Goal: Task Accomplishment & Management: Use online tool/utility

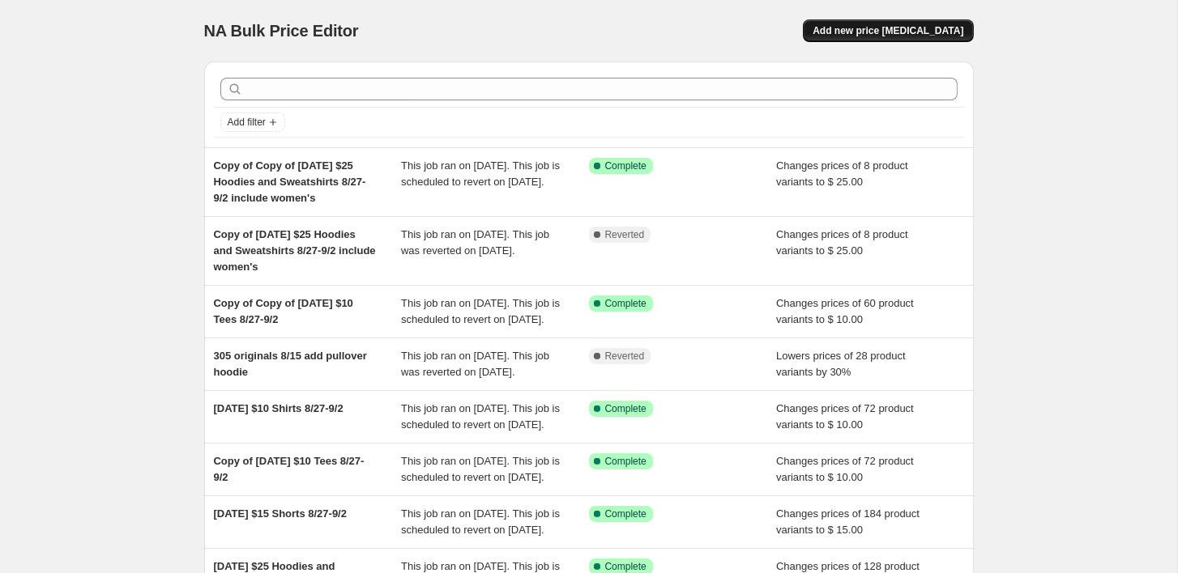
click at [887, 32] on span "Add new price [MEDICAL_DATA]" at bounding box center [887, 30] width 151 height 13
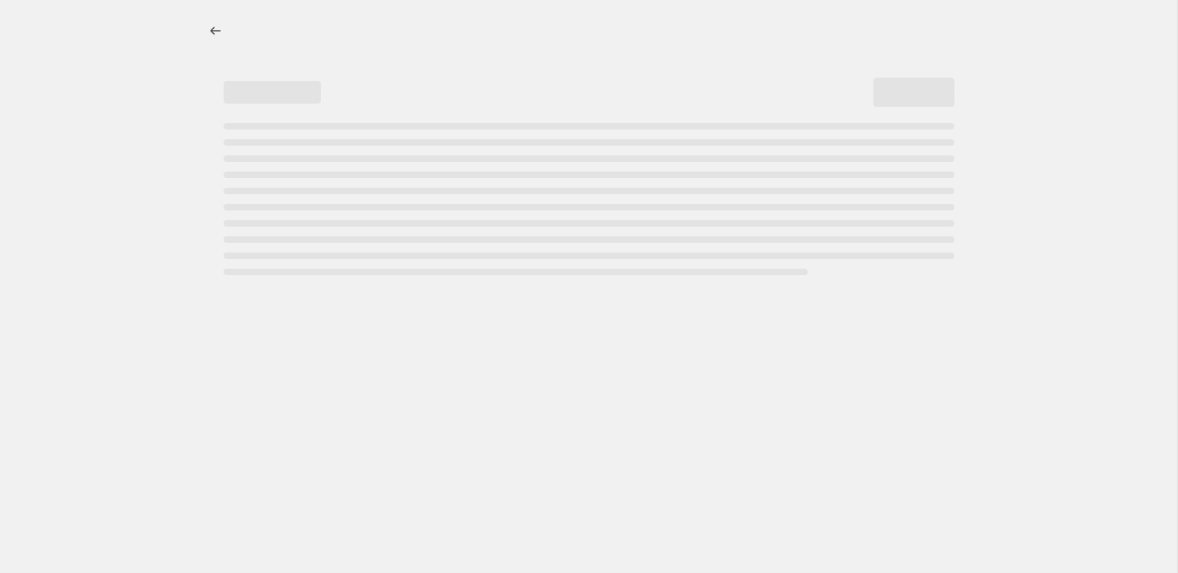
select select "percentage"
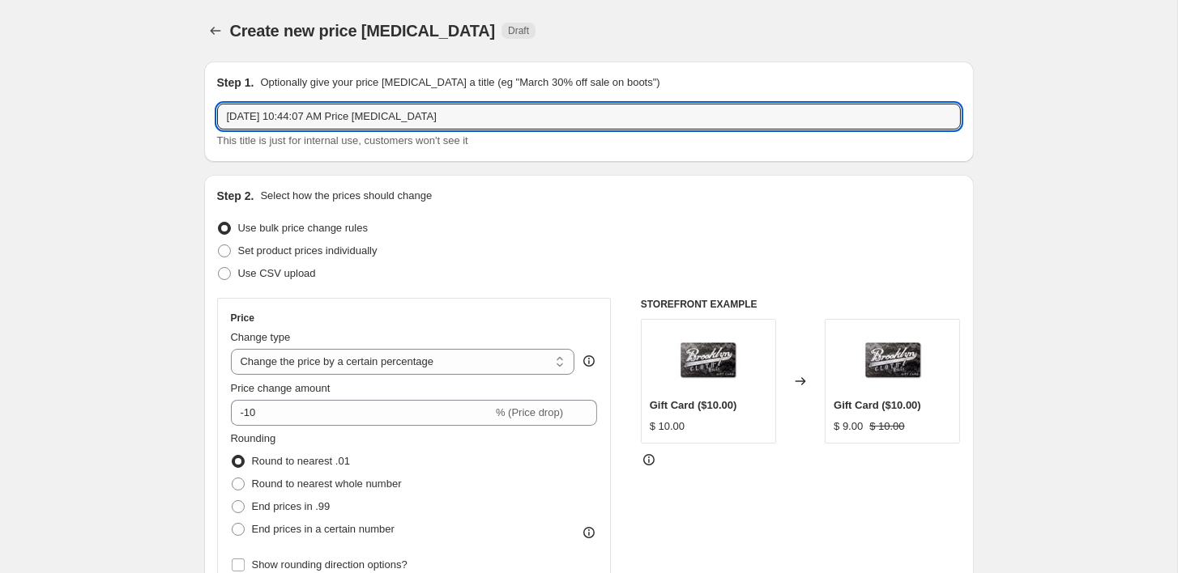
drag, startPoint x: 494, startPoint y: 122, endPoint x: 170, endPoint y: 106, distance: 324.4
paste input "Monotone Crinkle Nylon Shorts"
click at [390, 114] on input "Monotone Crinkle Nylon Shorts [DATE]" at bounding box center [589, 117] width 744 height 26
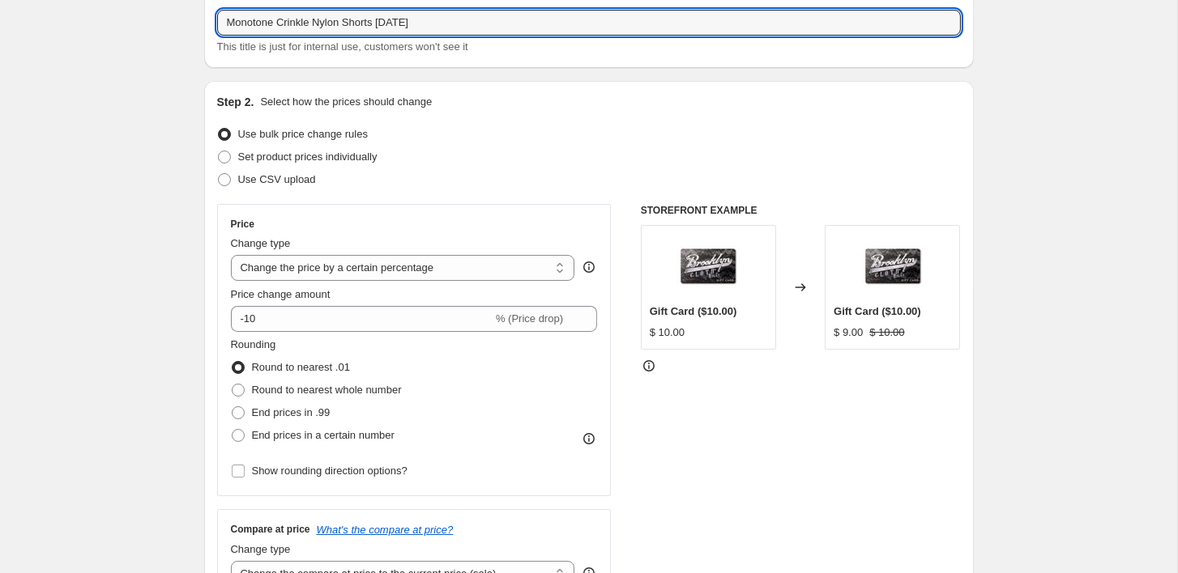
scroll to position [97, 0]
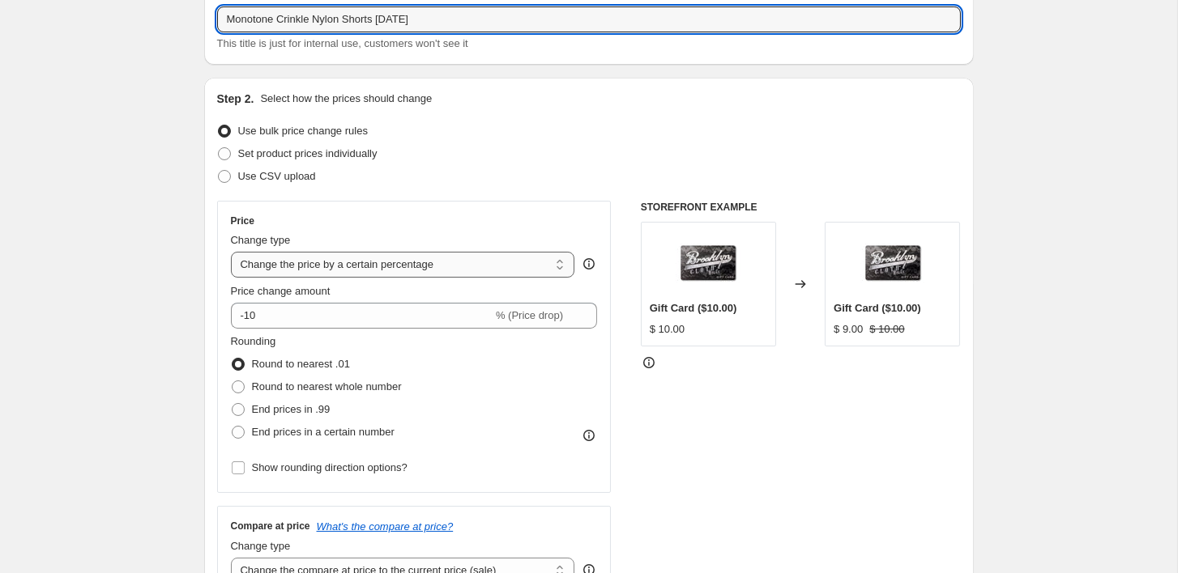
type input "Monotone Crinkle Nylon Shorts [DATE]"
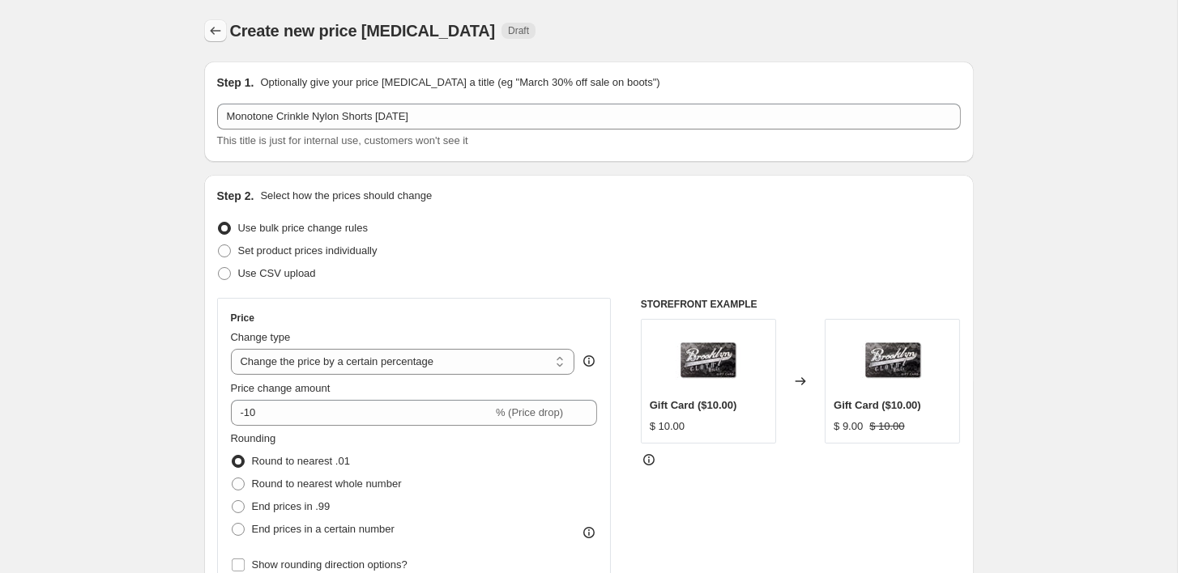
scroll to position [0, 0]
click at [219, 22] on button "Price change jobs" at bounding box center [215, 30] width 23 height 23
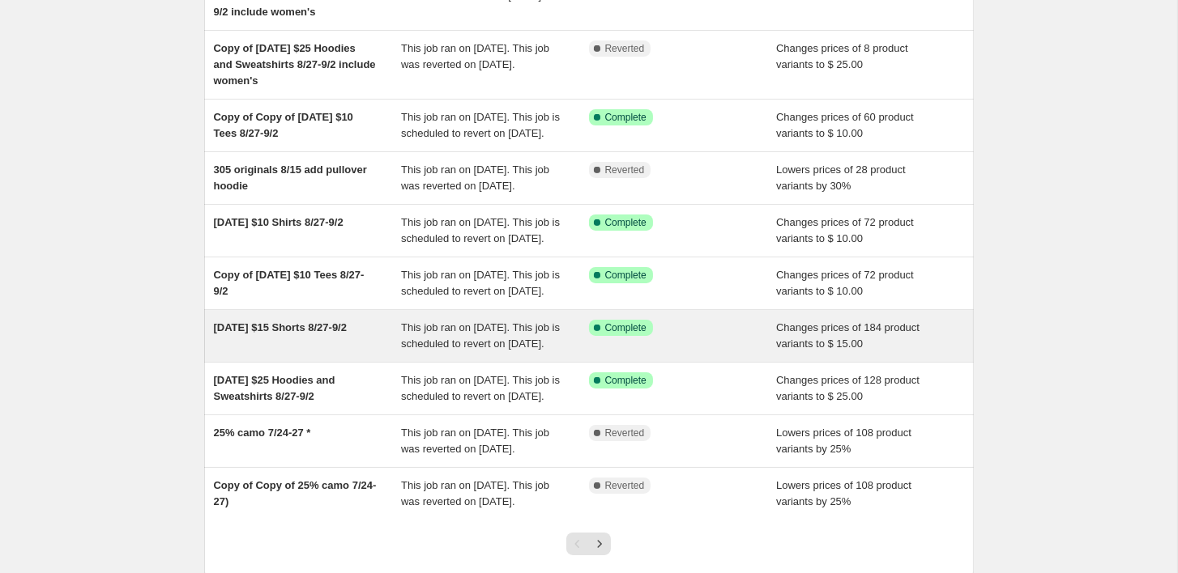
scroll to position [185, 0]
click at [381, 354] on div "[DATE] $15 Shorts 8/27-9/2" at bounding box center [308, 338] width 188 height 32
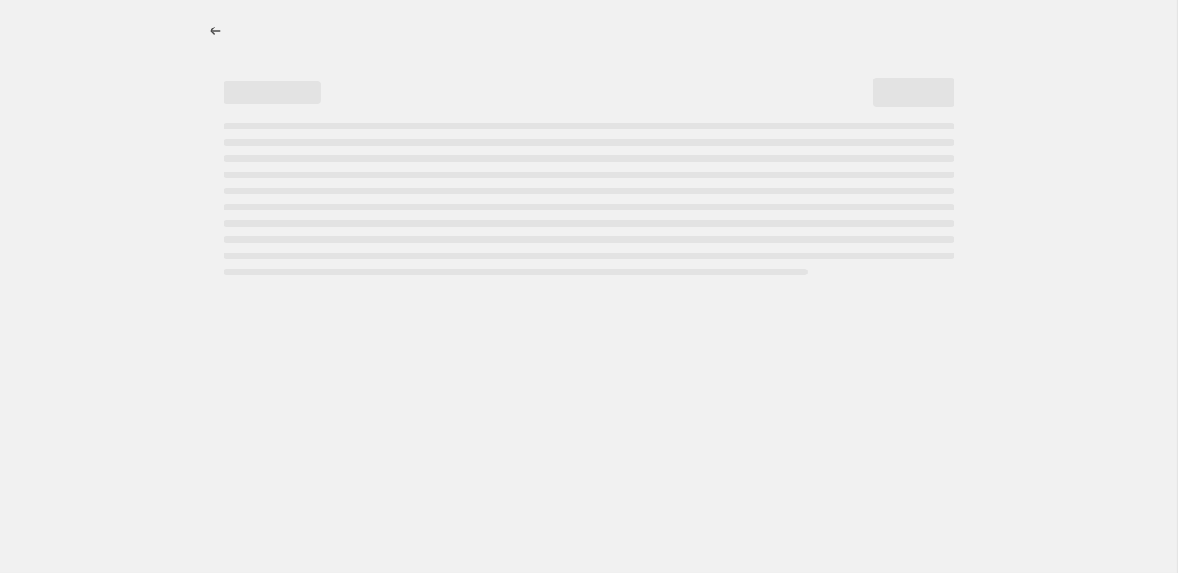
select select "no_change"
select select "collection"
select select "tag"
select select "not_equal"
select select "product_type"
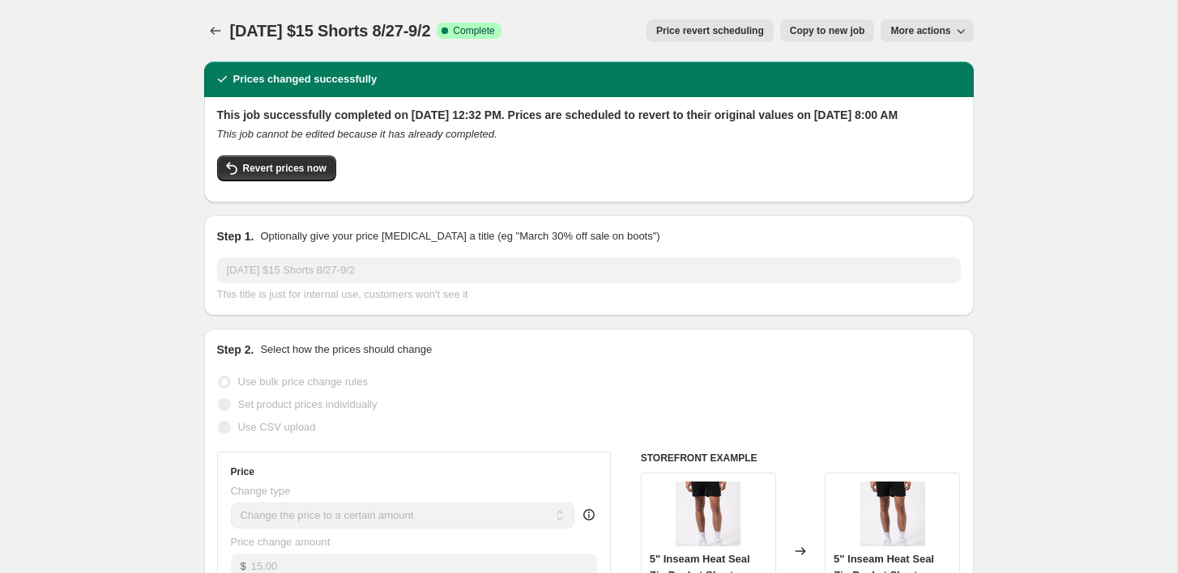
click at [906, 29] on span "More actions" at bounding box center [920, 30] width 60 height 13
click at [809, 35] on span "Copy to new job" at bounding box center [827, 30] width 75 height 13
select select "no_change"
select select "collection"
select select "tag"
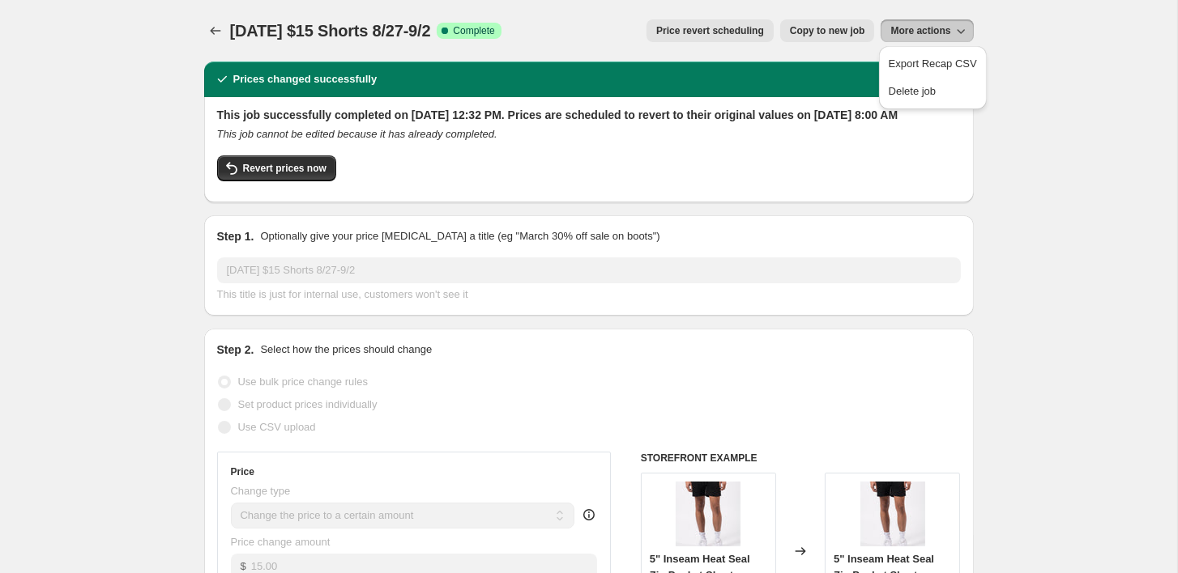
select select "not_equal"
select select "product_type"
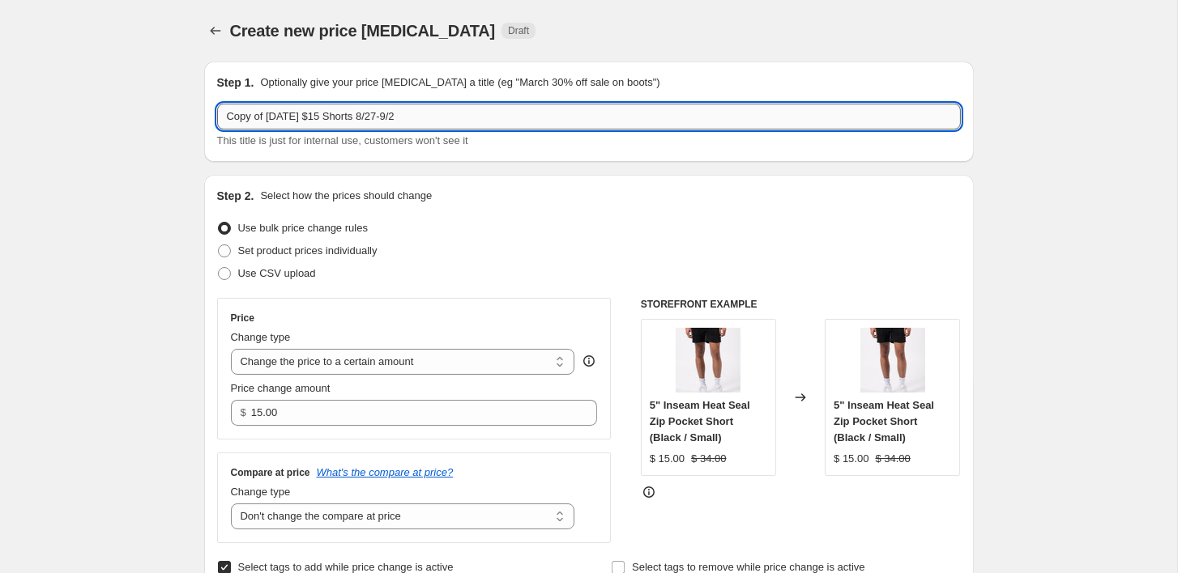
click at [484, 112] on input "Copy of [DATE] $15 Shorts 8/27-9/2" at bounding box center [589, 117] width 744 height 26
paste input "Monotone Crinkle Nylon Shorts"
drag, startPoint x: 644, startPoint y: 112, endPoint x: 483, endPoint y: 114, distance: 161.2
click at [483, 114] on input "Copy of [DATE] $15 Shorts 8/27-9/2 add Monotone Crinkle Nylon Shorts" at bounding box center [589, 117] width 744 height 26
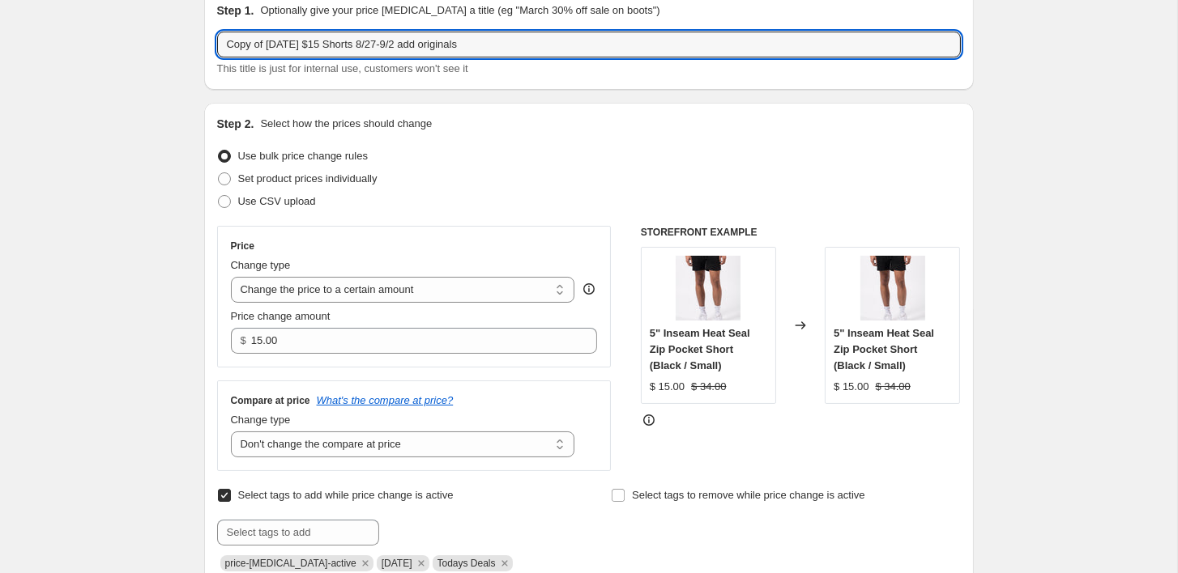
scroll to position [74, 0]
type input "Copy of [DATE] $15 Shorts 8/27-9/2 add originals"
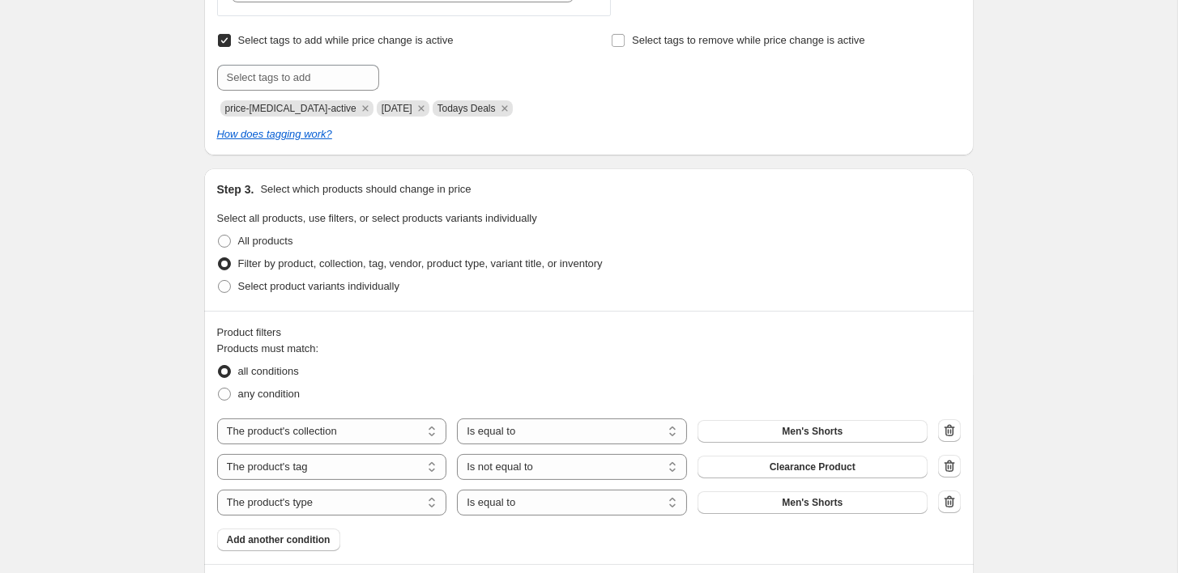
scroll to position [552, 0]
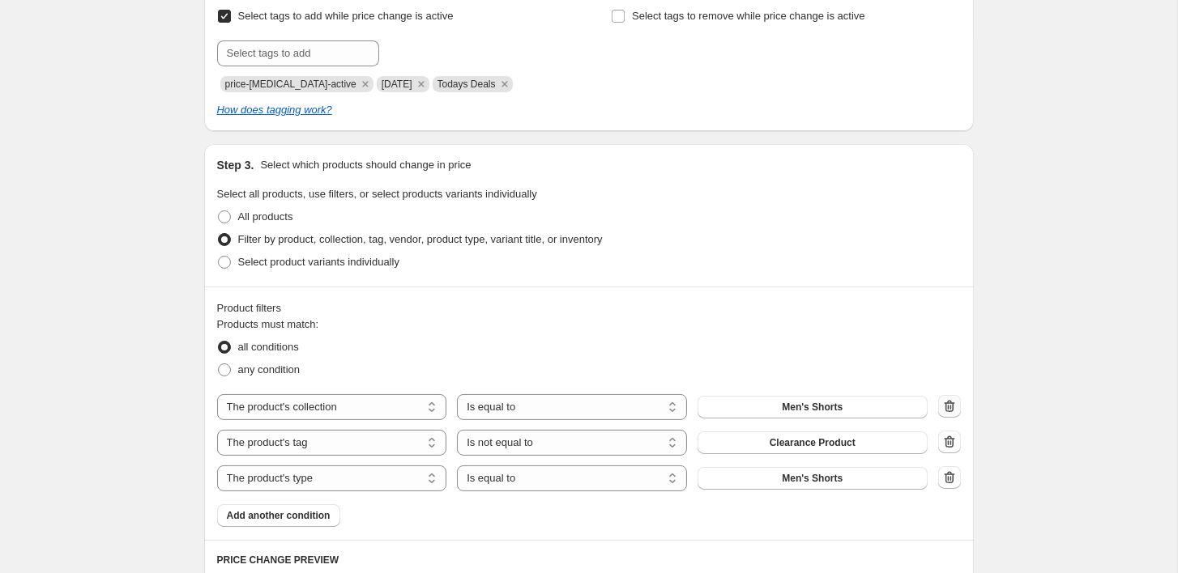
click at [940, 403] on button "button" at bounding box center [949, 406] width 23 height 23
select select "tag"
select select "not_equal"
select select "product_type"
select select "equal"
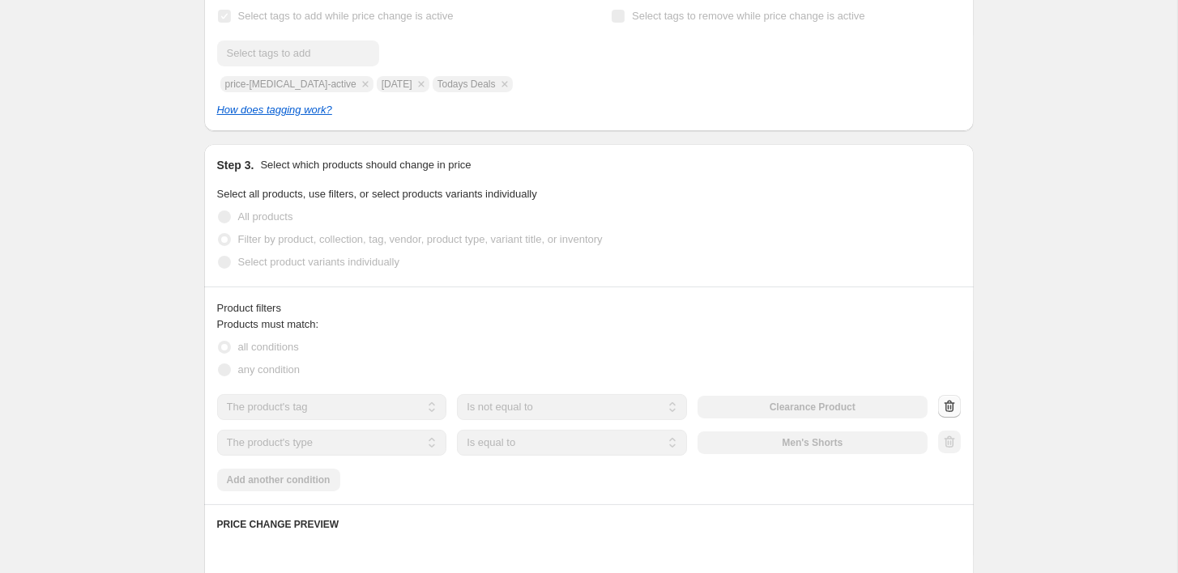
click at [942, 403] on icon "button" at bounding box center [949, 407] width 16 height 16
select select "product_type"
select select "equal"
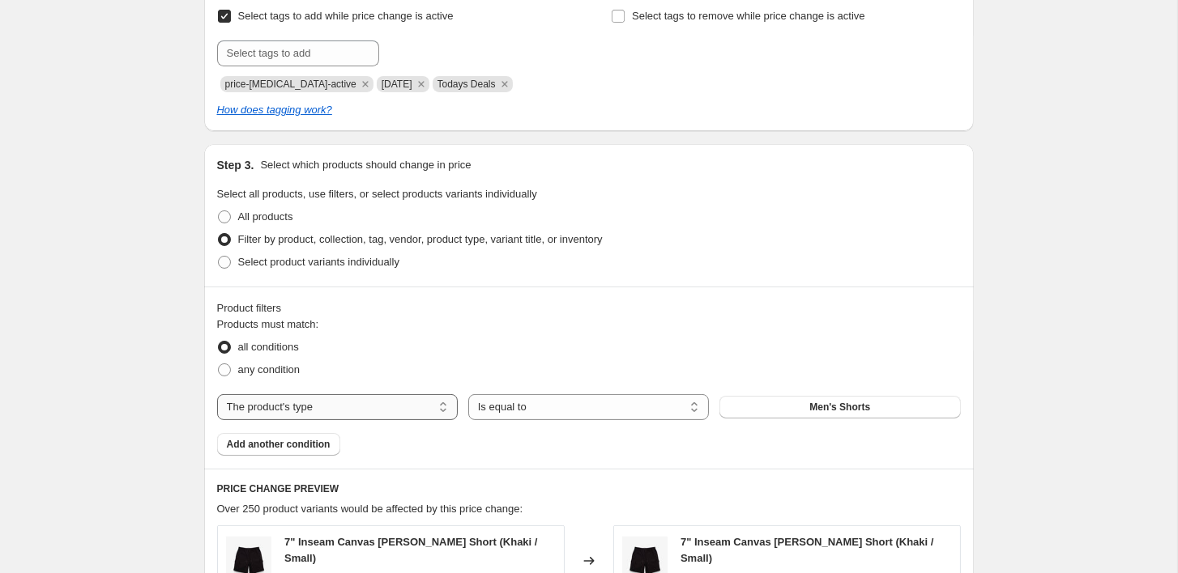
select select "product"
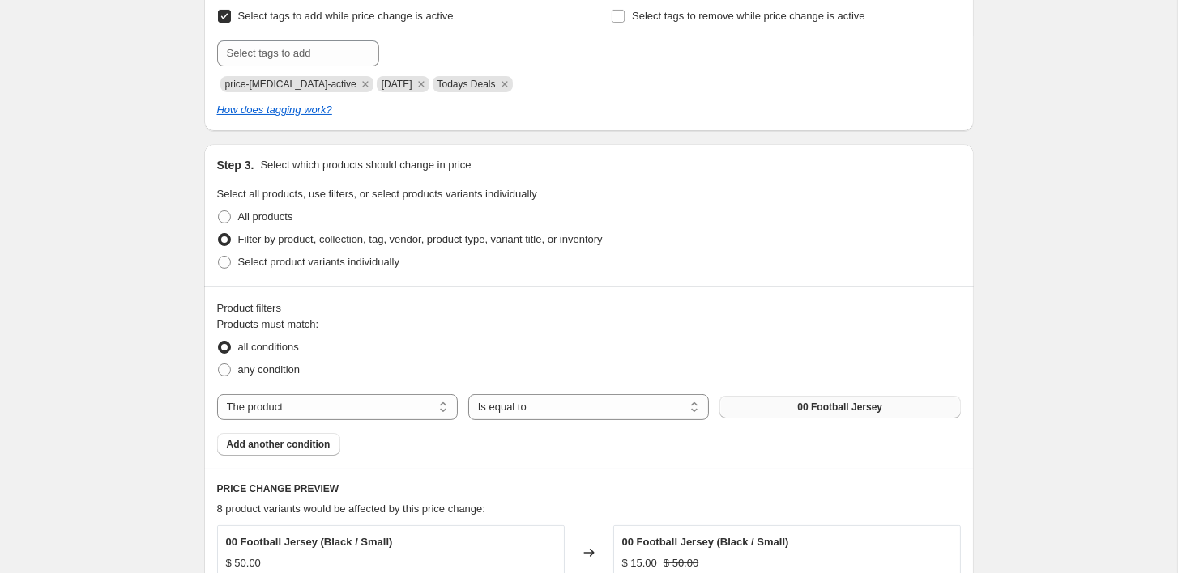
click at [787, 403] on button "00 Football Jersey" at bounding box center [839, 407] width 241 height 23
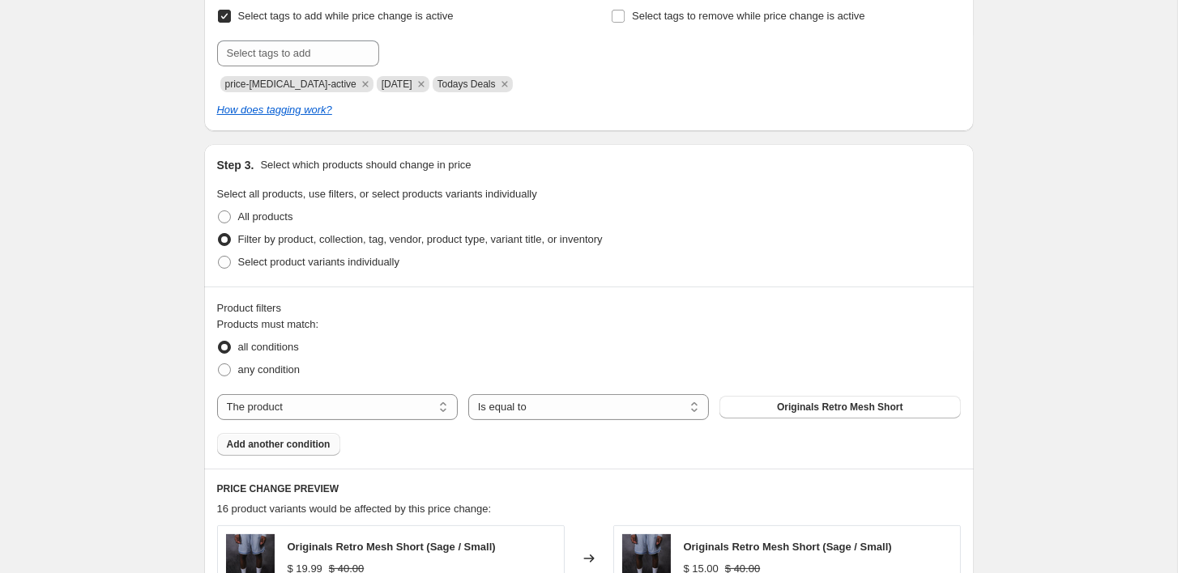
click at [272, 435] on button "Add another condition" at bounding box center [278, 444] width 123 height 23
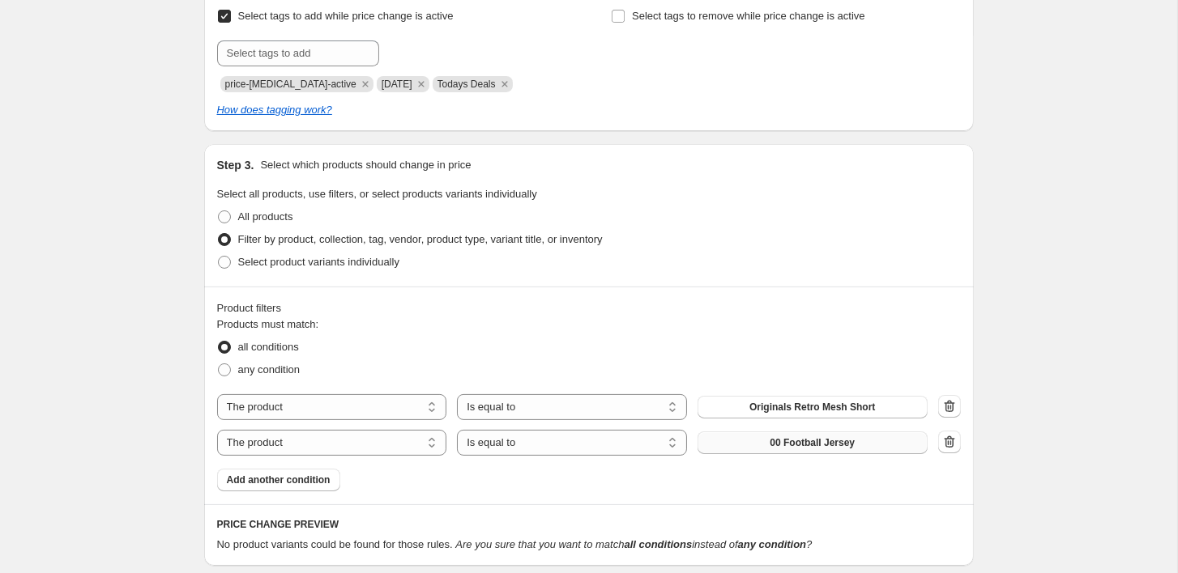
click at [736, 437] on button "00 Football Jersey" at bounding box center [812, 443] width 230 height 23
click at [222, 370] on span at bounding box center [224, 370] width 13 height 13
click at [219, 365] on input "any condition" at bounding box center [218, 364] width 1 height 1
radio input "true"
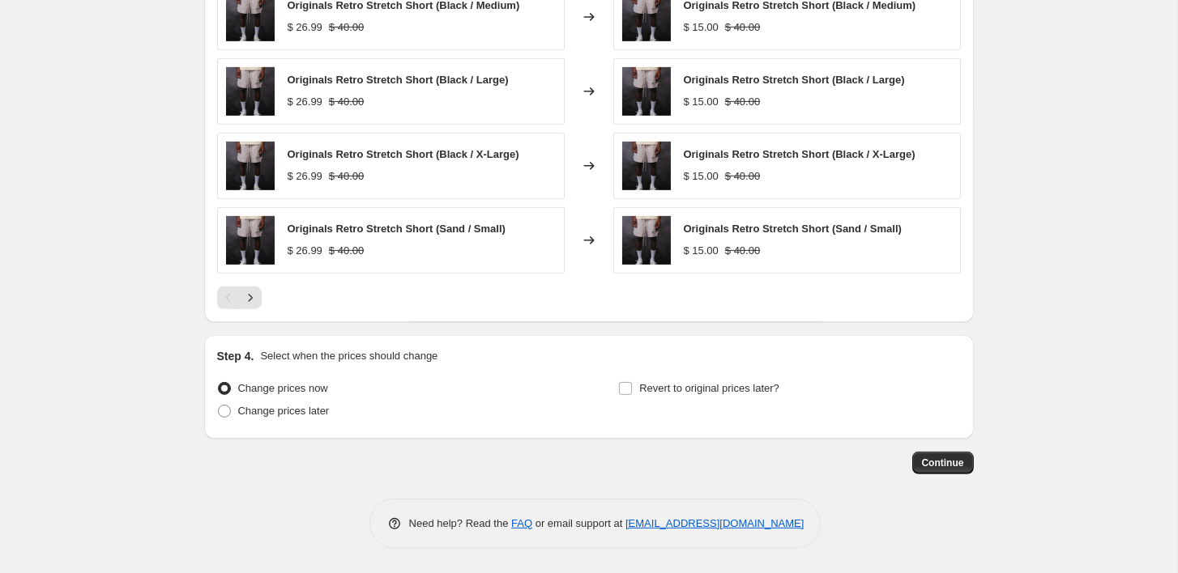
scroll to position [1203, 0]
click at [244, 411] on span "Change prices later" at bounding box center [284, 412] width 92 height 12
click at [219, 407] on input "Change prices later" at bounding box center [218, 406] width 1 height 1
radio input "true"
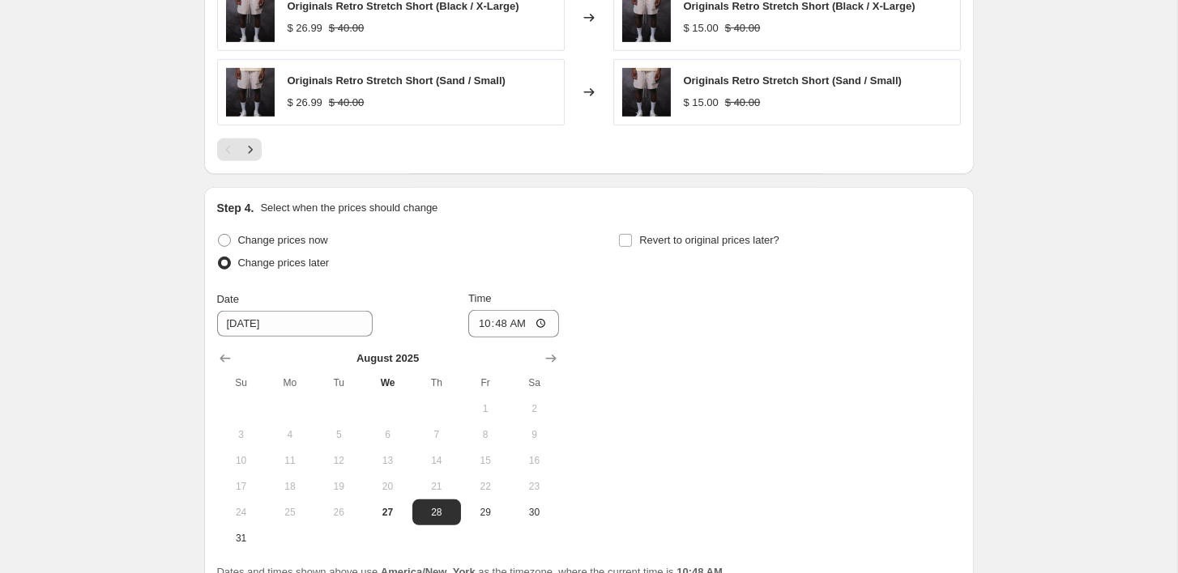
scroll to position [1361, 0]
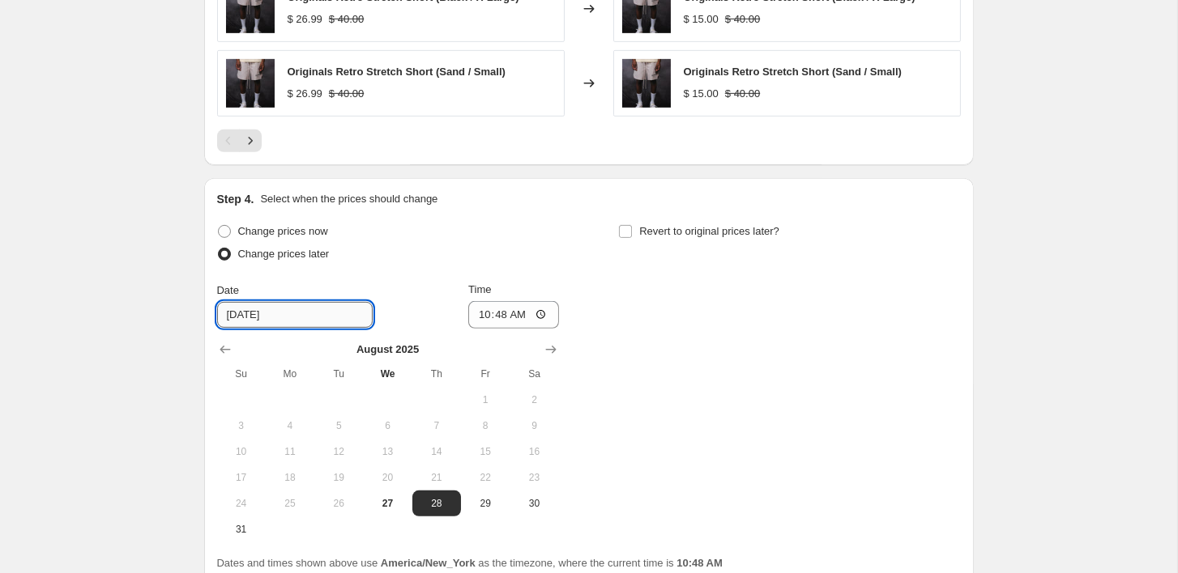
click at [244, 314] on input "[DATE]" at bounding box center [295, 315] width 156 height 26
click at [225, 230] on span at bounding box center [224, 231] width 13 height 13
click at [219, 226] on input "Change prices now" at bounding box center [218, 225] width 1 height 1
radio input "true"
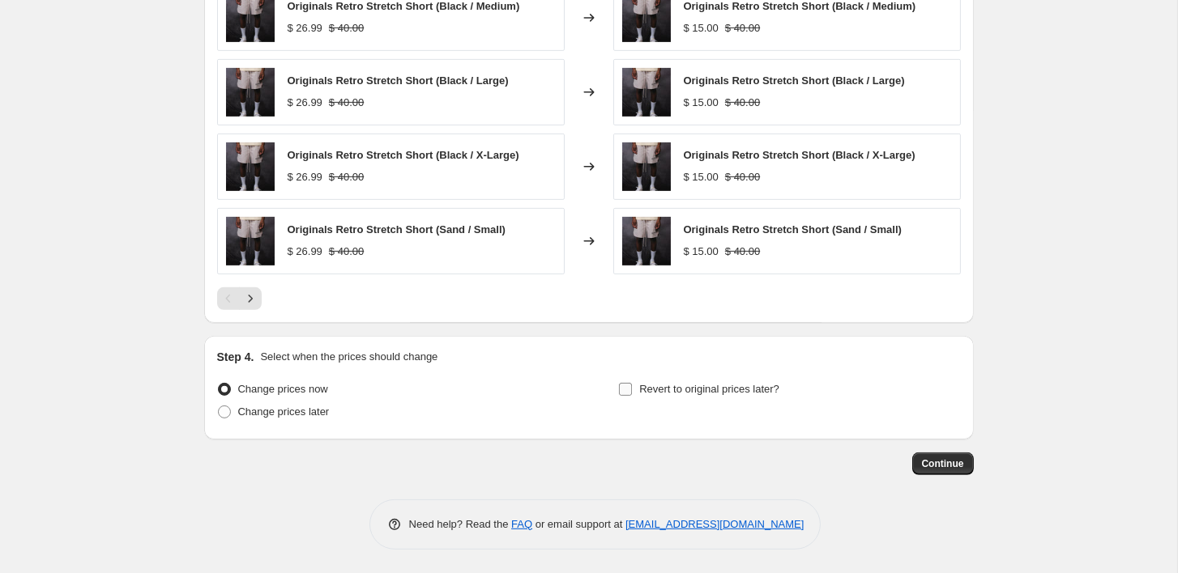
click at [630, 392] on input "Revert to original prices later?" at bounding box center [625, 389] width 13 height 13
checkbox input "true"
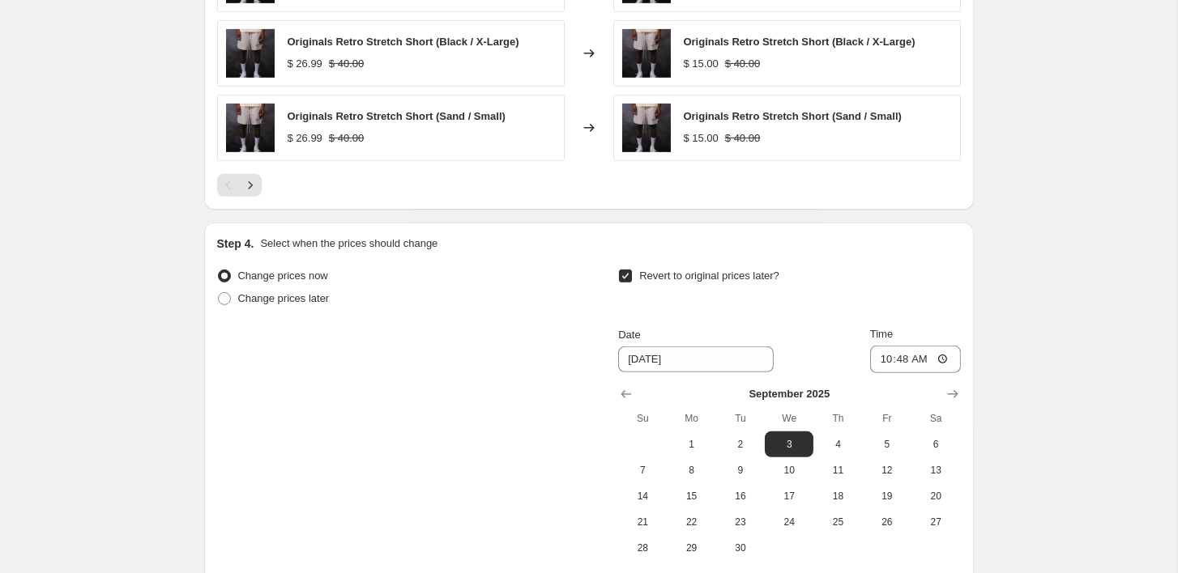
scroll to position [1417, 0]
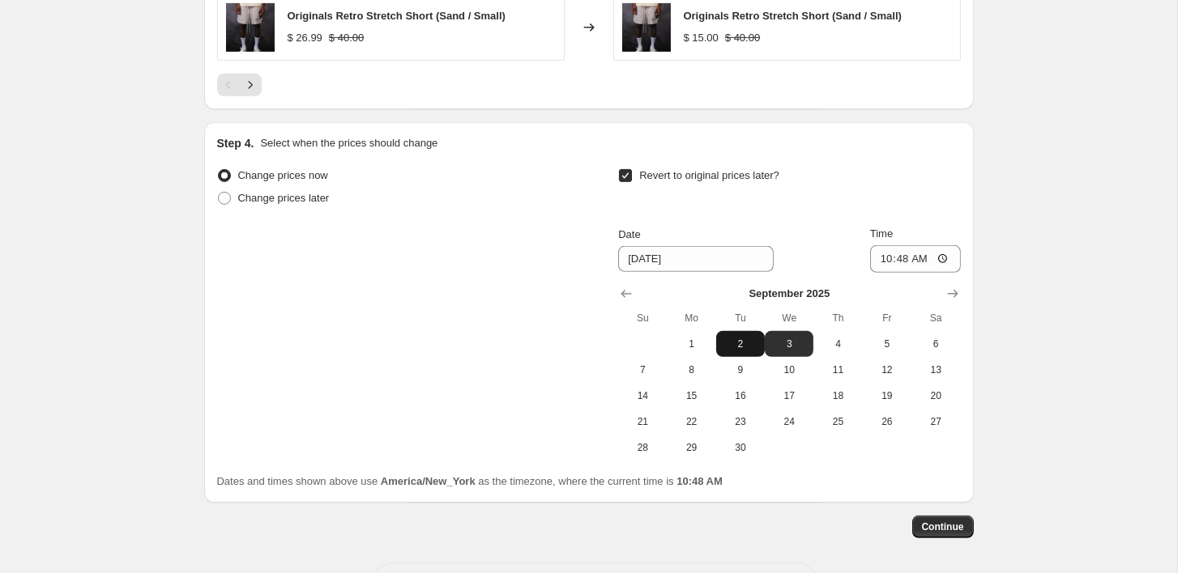
click at [733, 342] on span "2" at bounding box center [741, 344] width 36 height 13
type input "[DATE]"
click at [908, 254] on input "10:48" at bounding box center [915, 259] width 91 height 28
click at [919, 252] on input "11:48" at bounding box center [915, 259] width 91 height 28
click at [902, 255] on input "11:59" at bounding box center [915, 259] width 91 height 28
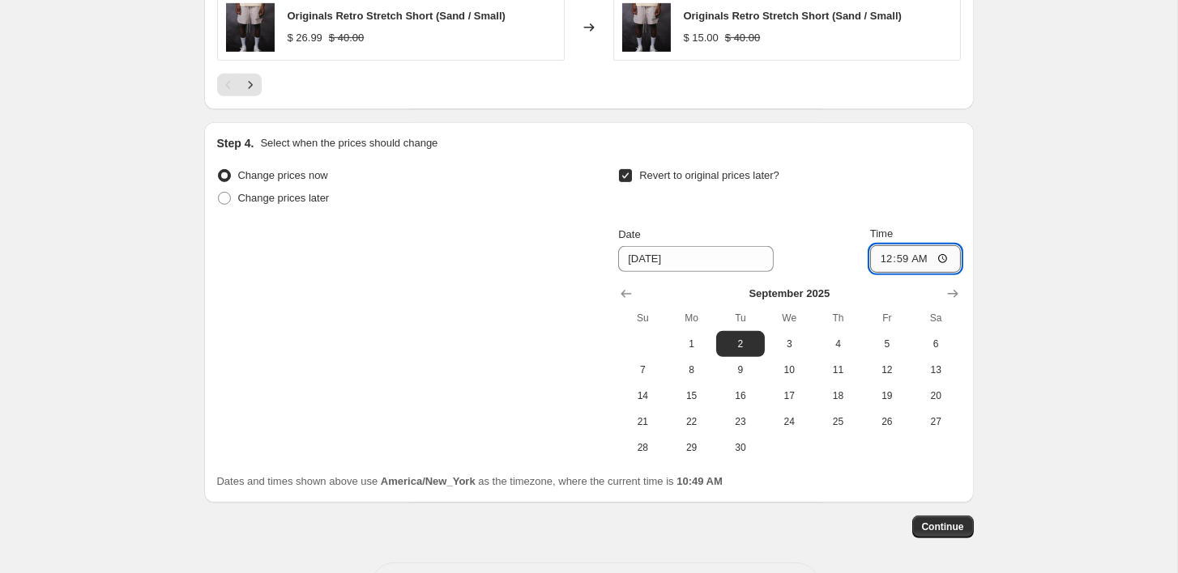
click at [923, 256] on input "00:59" at bounding box center [915, 259] width 91 height 28
type input "00:00"
click at [932, 516] on button "Continue" at bounding box center [943, 527] width 62 height 23
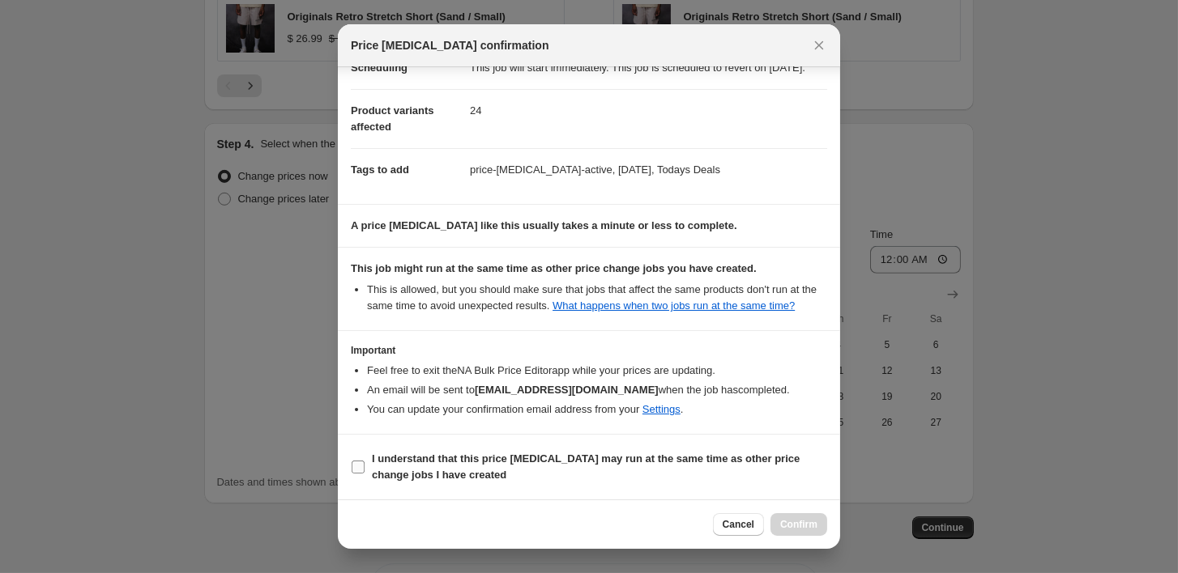
scroll to position [179, 0]
click at [364, 463] on input "I understand that this price [MEDICAL_DATA] may run at the same time as other p…" at bounding box center [358, 467] width 13 height 13
checkbox input "true"
click at [787, 514] on button "Confirm" at bounding box center [798, 525] width 57 height 23
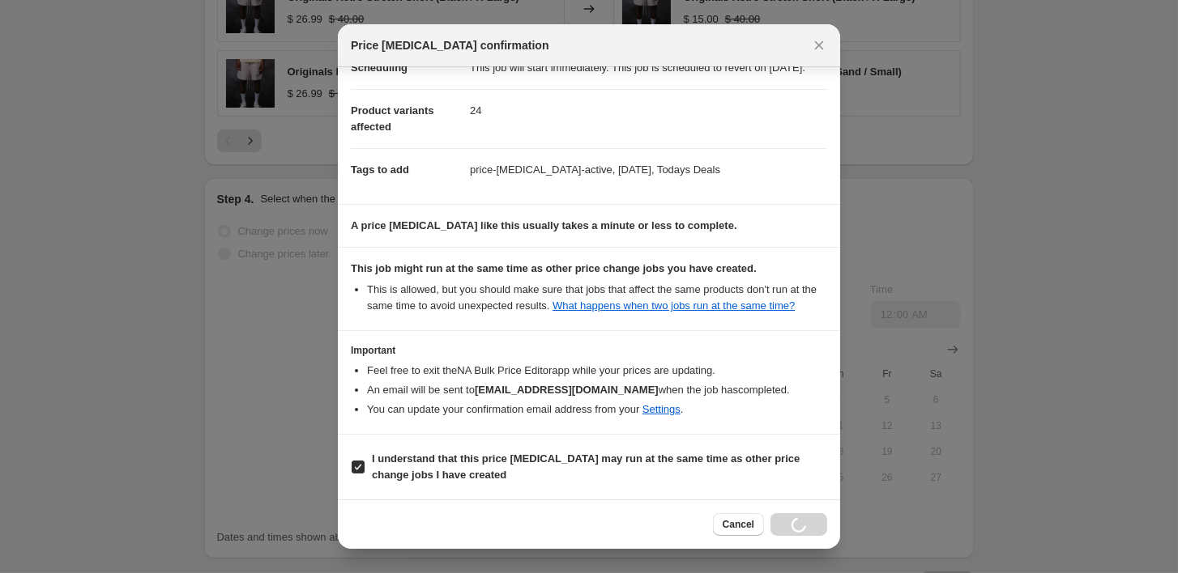
scroll to position [1416, 0]
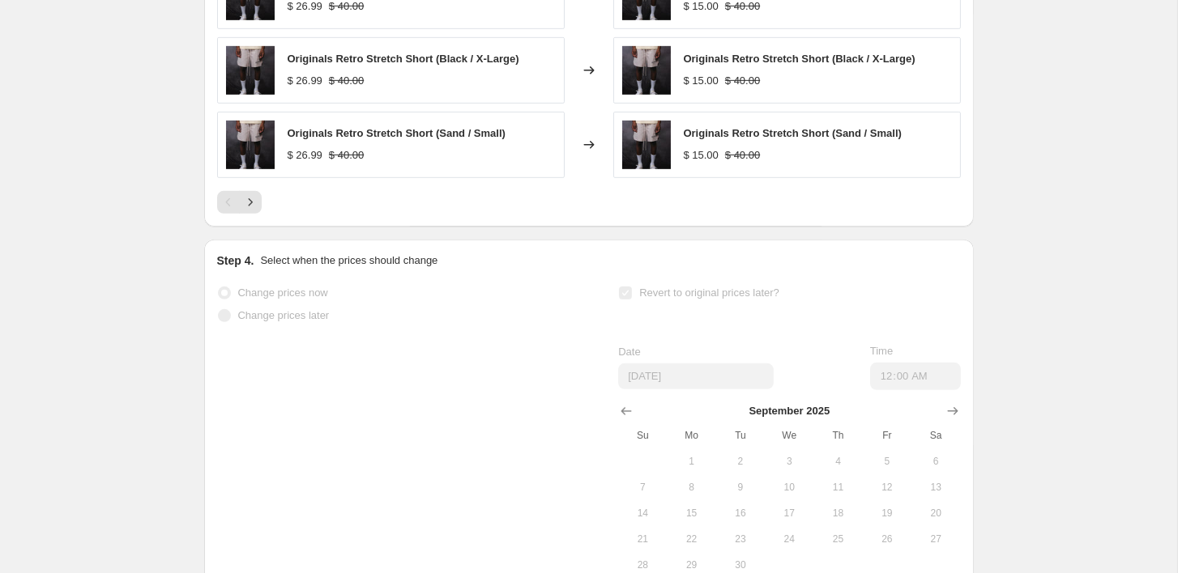
select select "no_change"
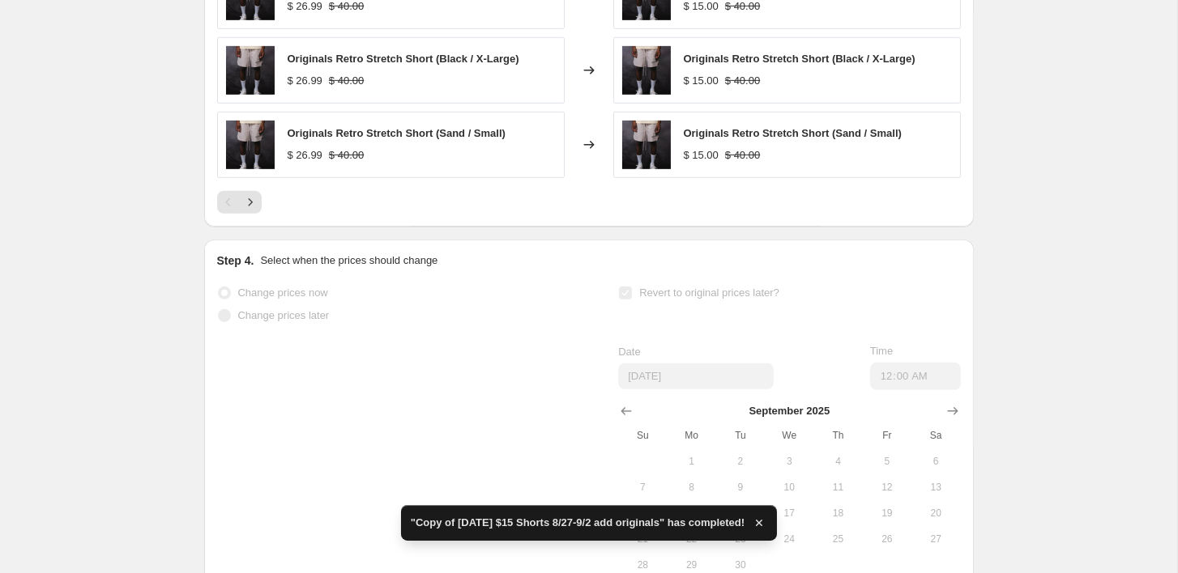
scroll to position [0, 0]
